Goal: Navigation & Orientation: Find specific page/section

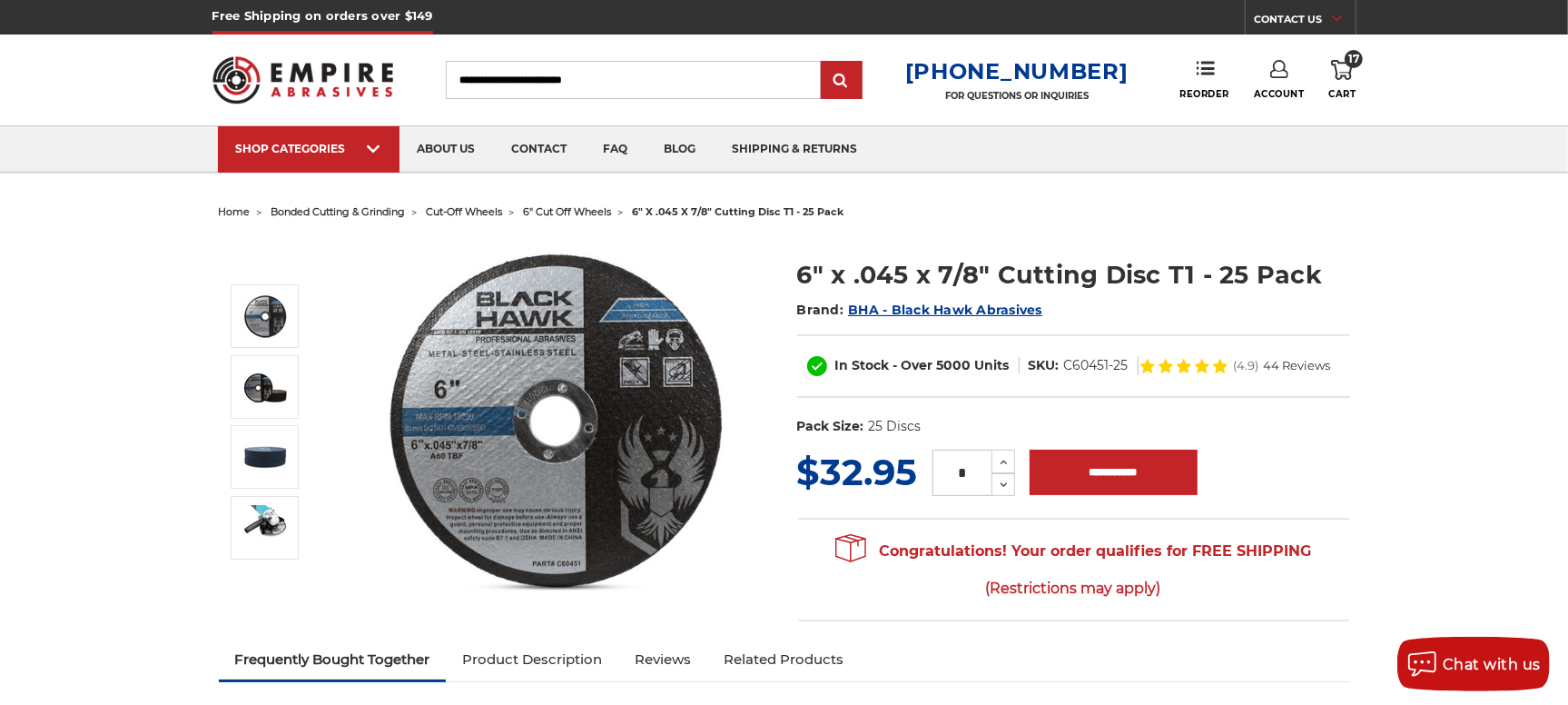
click at [560, 213] on span "6" cut off wheels" at bounding box center [567, 211] width 88 height 13
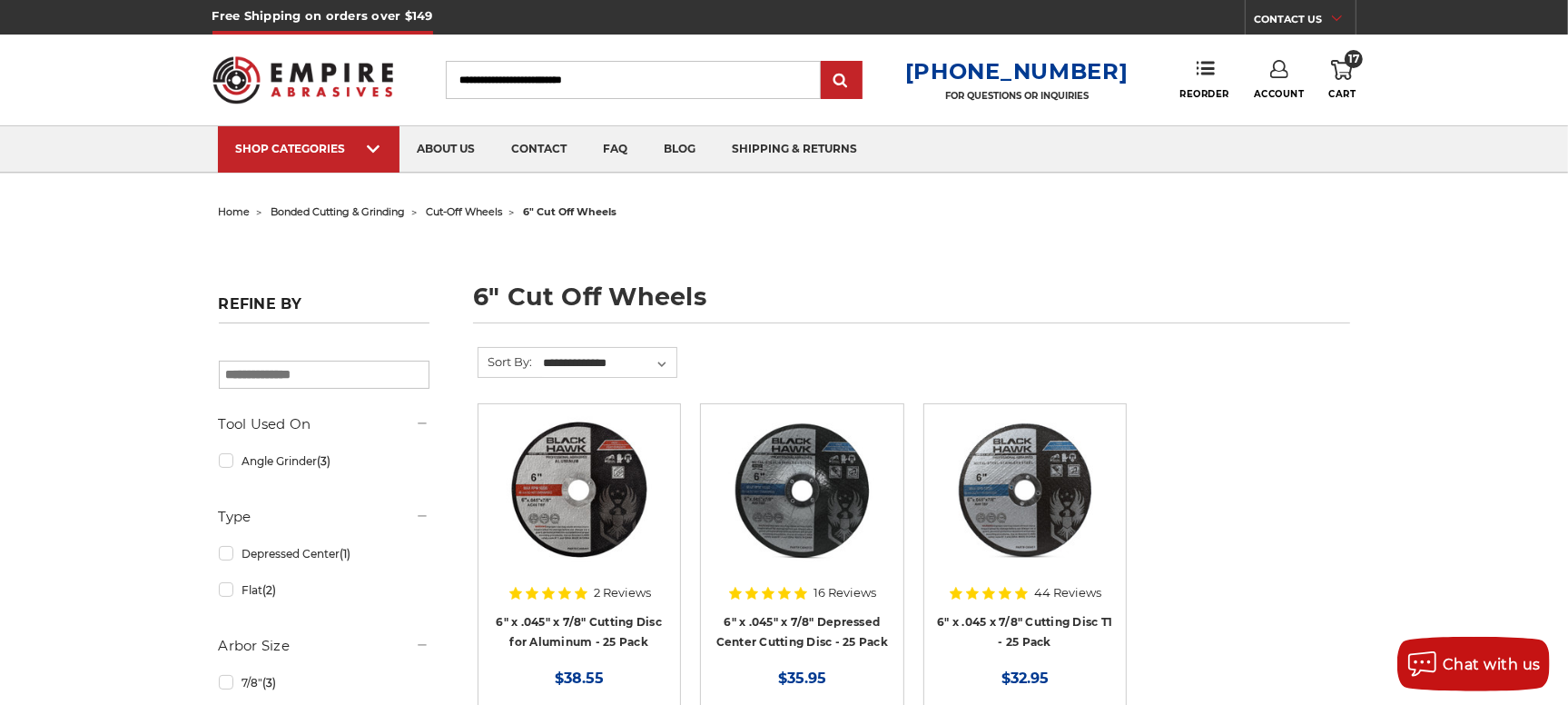
click at [489, 209] on span "cut-off wheels" at bounding box center [465, 211] width 76 height 13
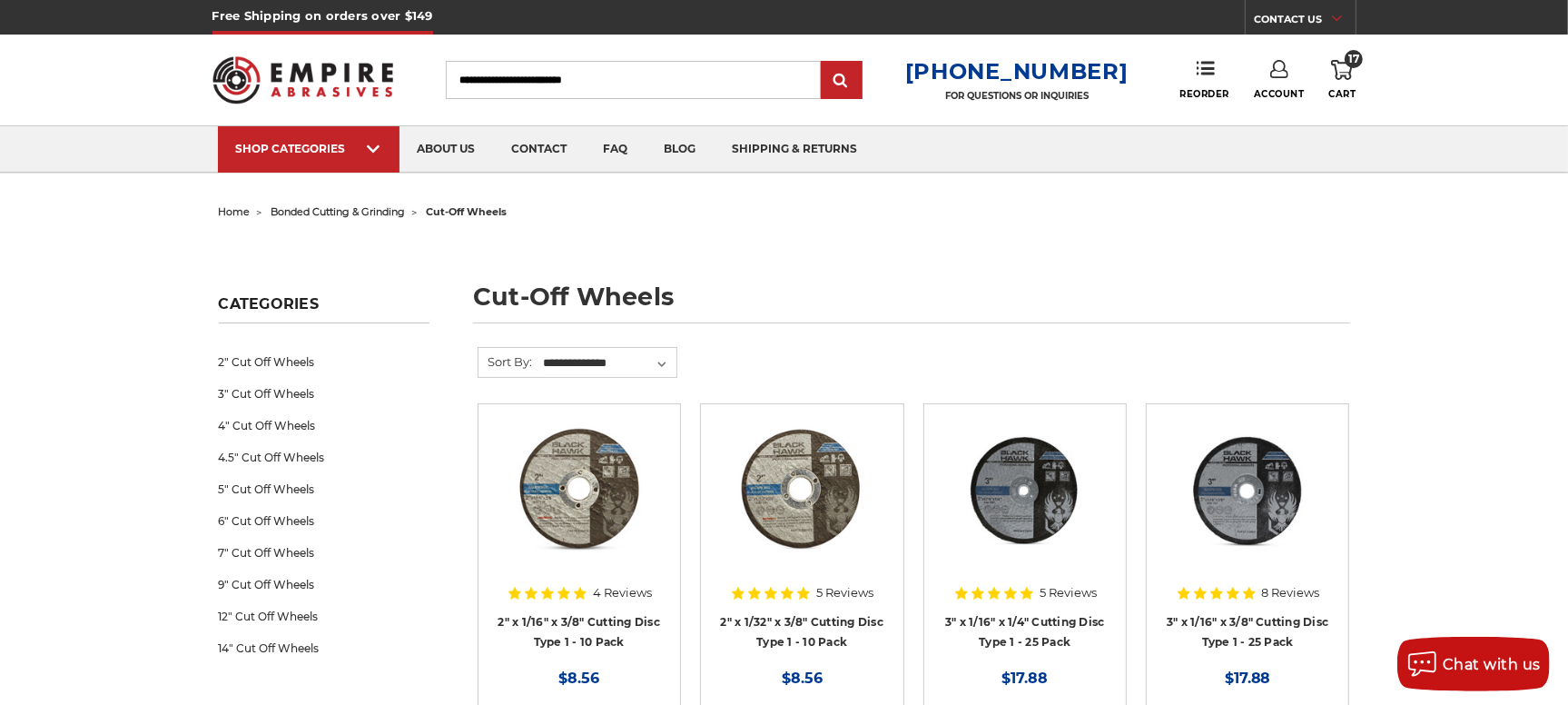
click at [367, 64] on img at bounding box center [303, 79] width 181 height 70
